Goal: Task Accomplishment & Management: Use online tool/utility

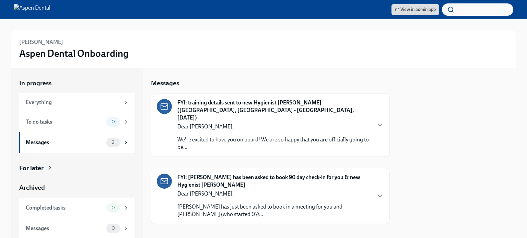
click at [307, 34] on div "Kayla Bayer Aspen Dental Onboarding" at bounding box center [263, 49] width 505 height 38
click at [207, 59] on div "Kayla Bayer Aspen Dental Onboarding" at bounding box center [263, 48] width 488 height 21
click at [67, 101] on div "Everything" at bounding box center [73, 102] width 94 height 8
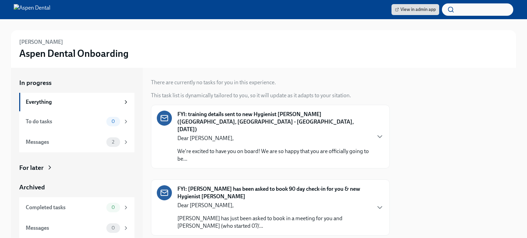
scroll to position [26, 0]
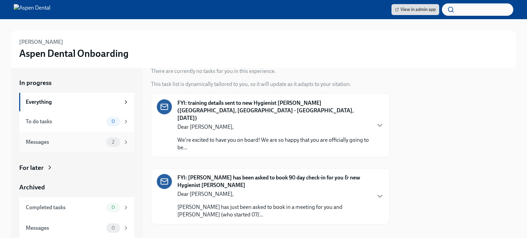
click at [49, 143] on div "Messages" at bounding box center [65, 143] width 78 height 8
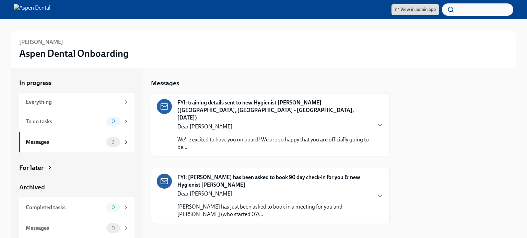
click at [37, 187] on div "Archived" at bounding box center [76, 187] width 115 height 9
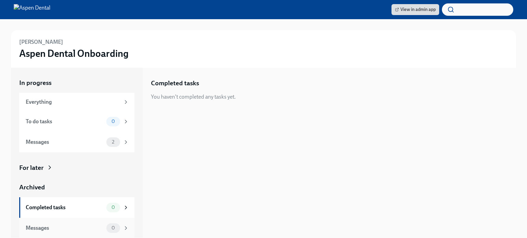
click at [51, 224] on div "Messages 0" at bounding box center [77, 229] width 103 height 10
click at [423, 9] on span "View in admin app" at bounding box center [415, 9] width 41 height 7
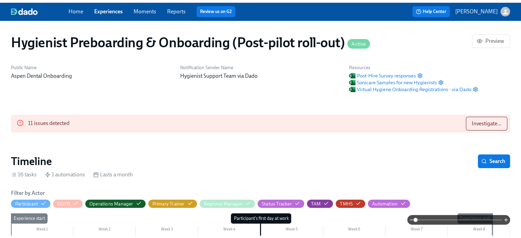
scroll to position [0, 5631]
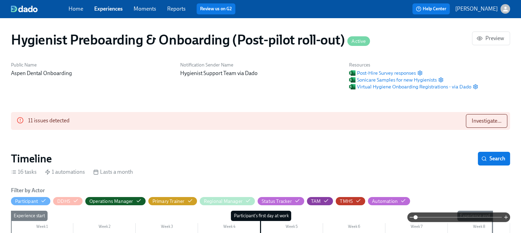
click at [108, 8] on link "Experiences" at bounding box center [108, 8] width 28 height 7
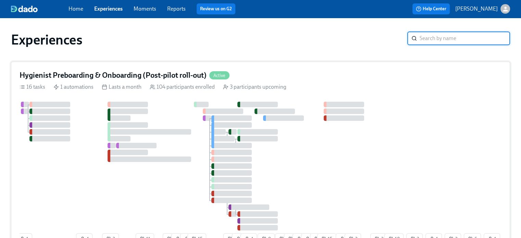
scroll to position [56, 0]
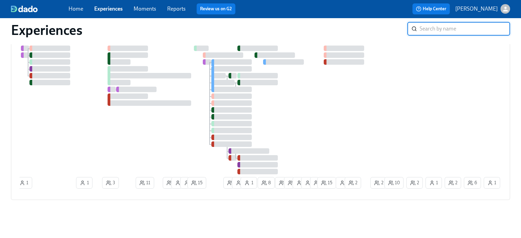
click at [82, 9] on link "Home" at bounding box center [76, 8] width 15 height 7
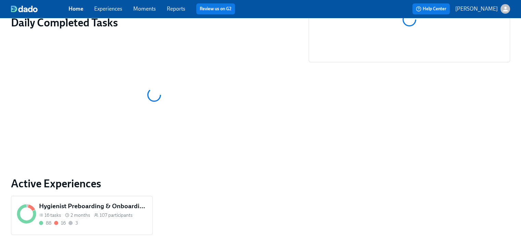
scroll to position [138, 0]
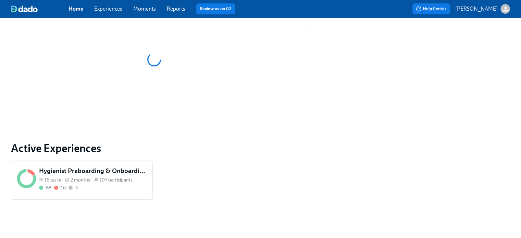
click at [84, 167] on h5 "Hygienist Preboarding & Onboarding (Post-pilot roll-out)" at bounding box center [93, 171] width 108 height 9
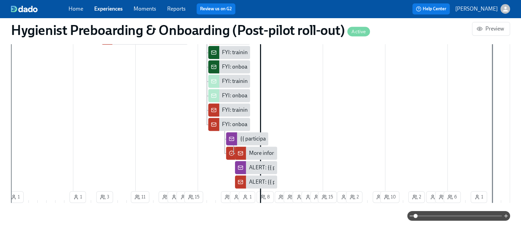
scroll to position [137, 0]
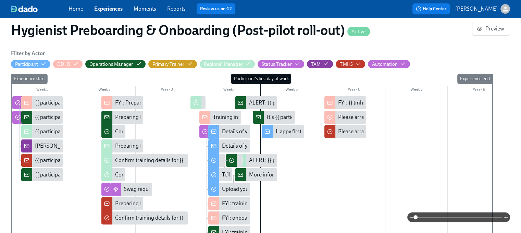
click at [173, 12] on link "Reports" at bounding box center [176, 8] width 19 height 7
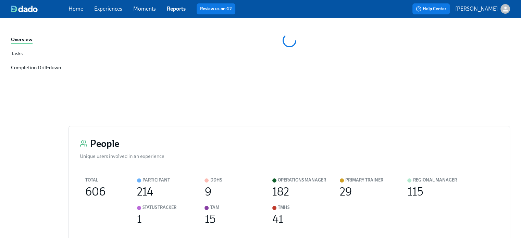
scroll to position [886, 0]
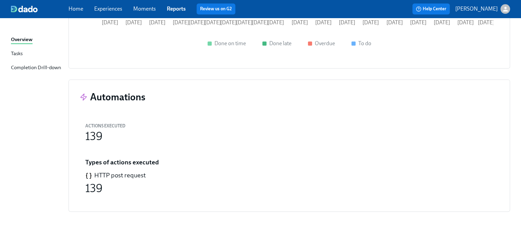
type input "Hygienist post-hire notifications"
type input "[DATE] - [DATE]"
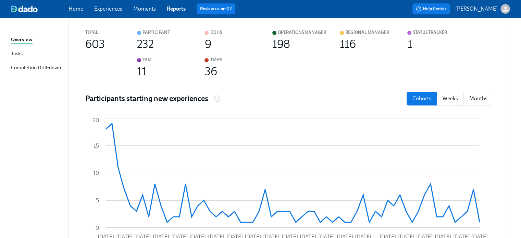
scroll to position [217, 0]
